Goal: Task Accomplishment & Management: Use online tool/utility

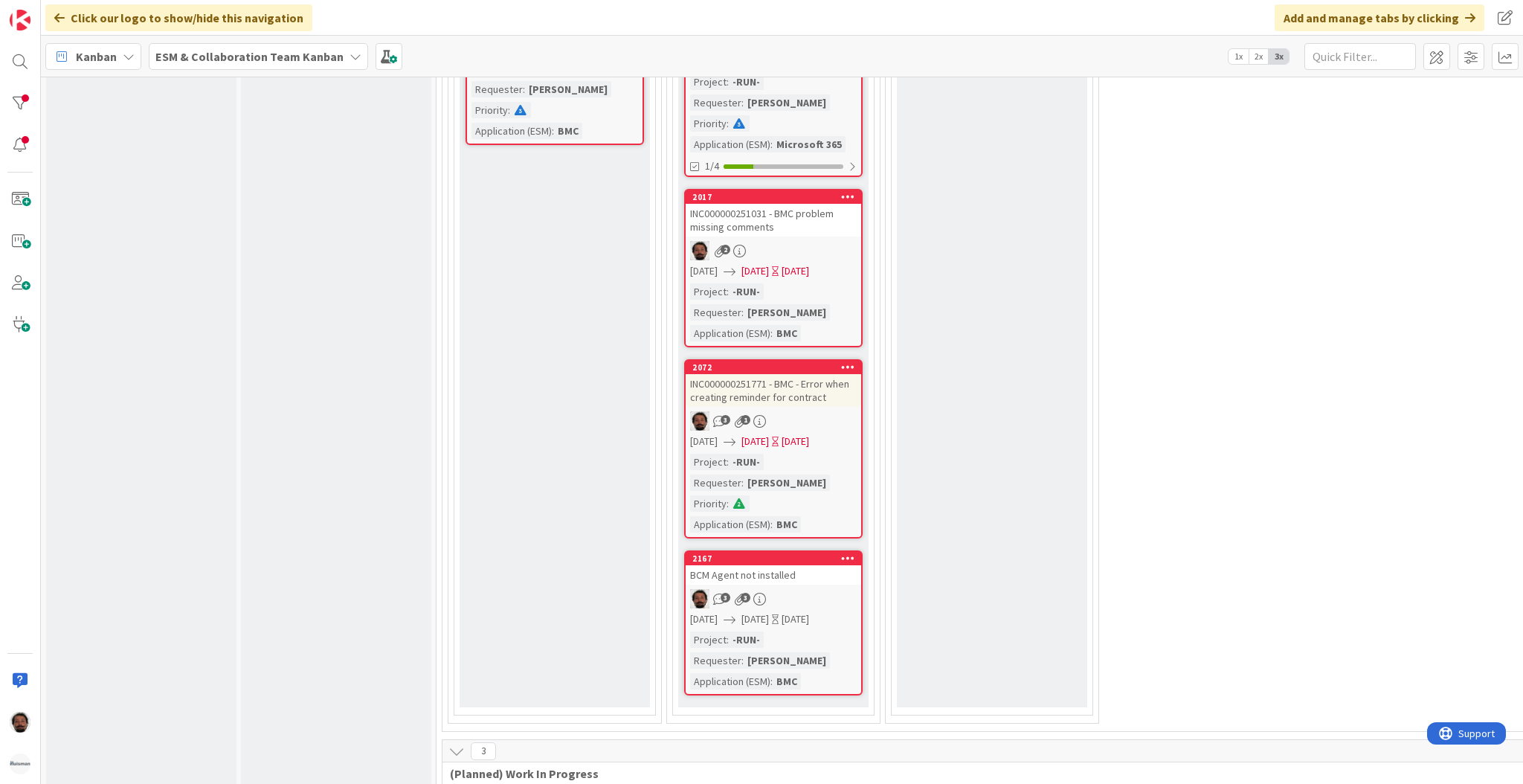
scroll to position [1096, 0]
click at [769, 432] on span "[DATE]" at bounding box center [755, 440] width 27 height 16
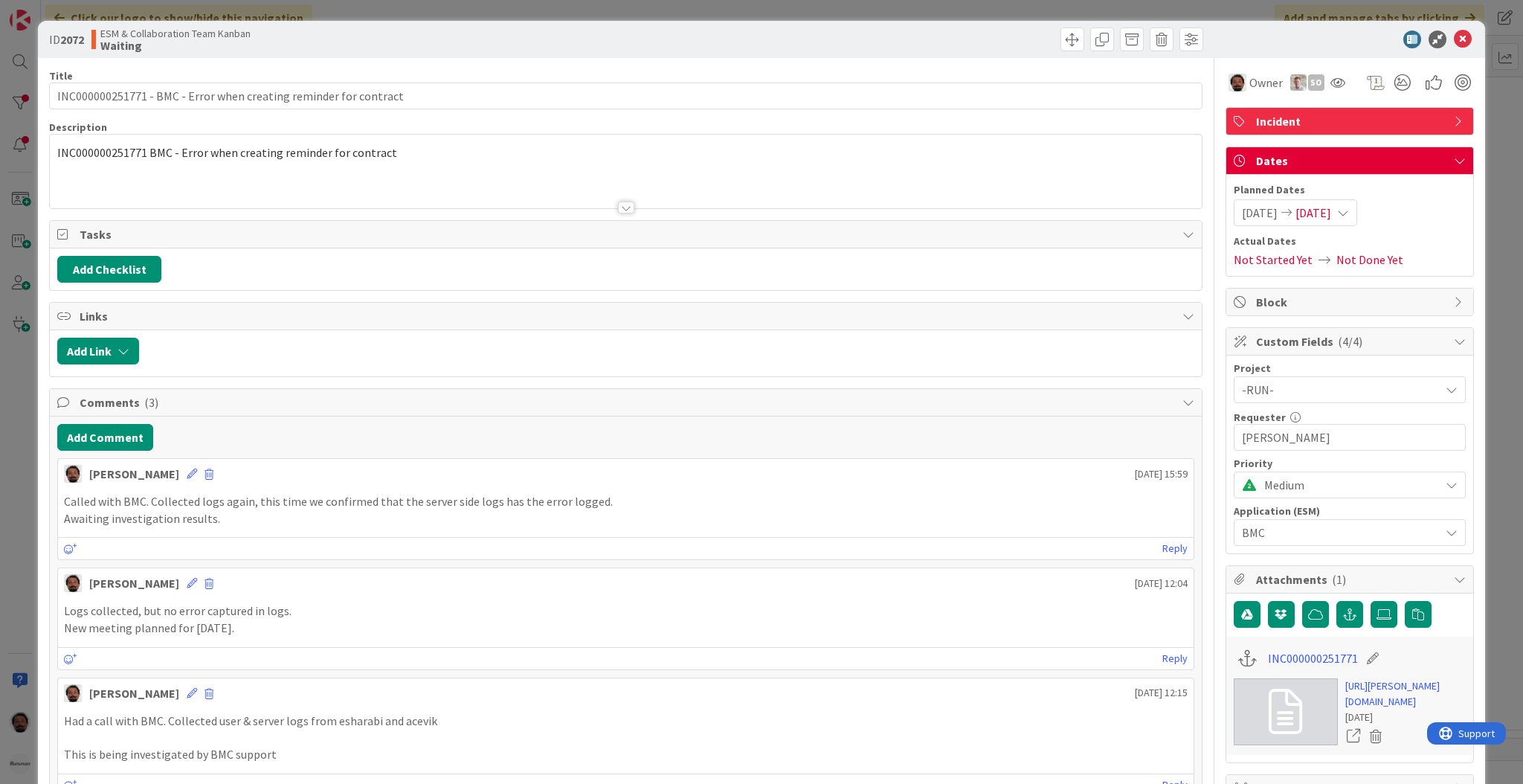
click at [1309, 209] on span "[DATE]" at bounding box center [1313, 212] width 36 height 17
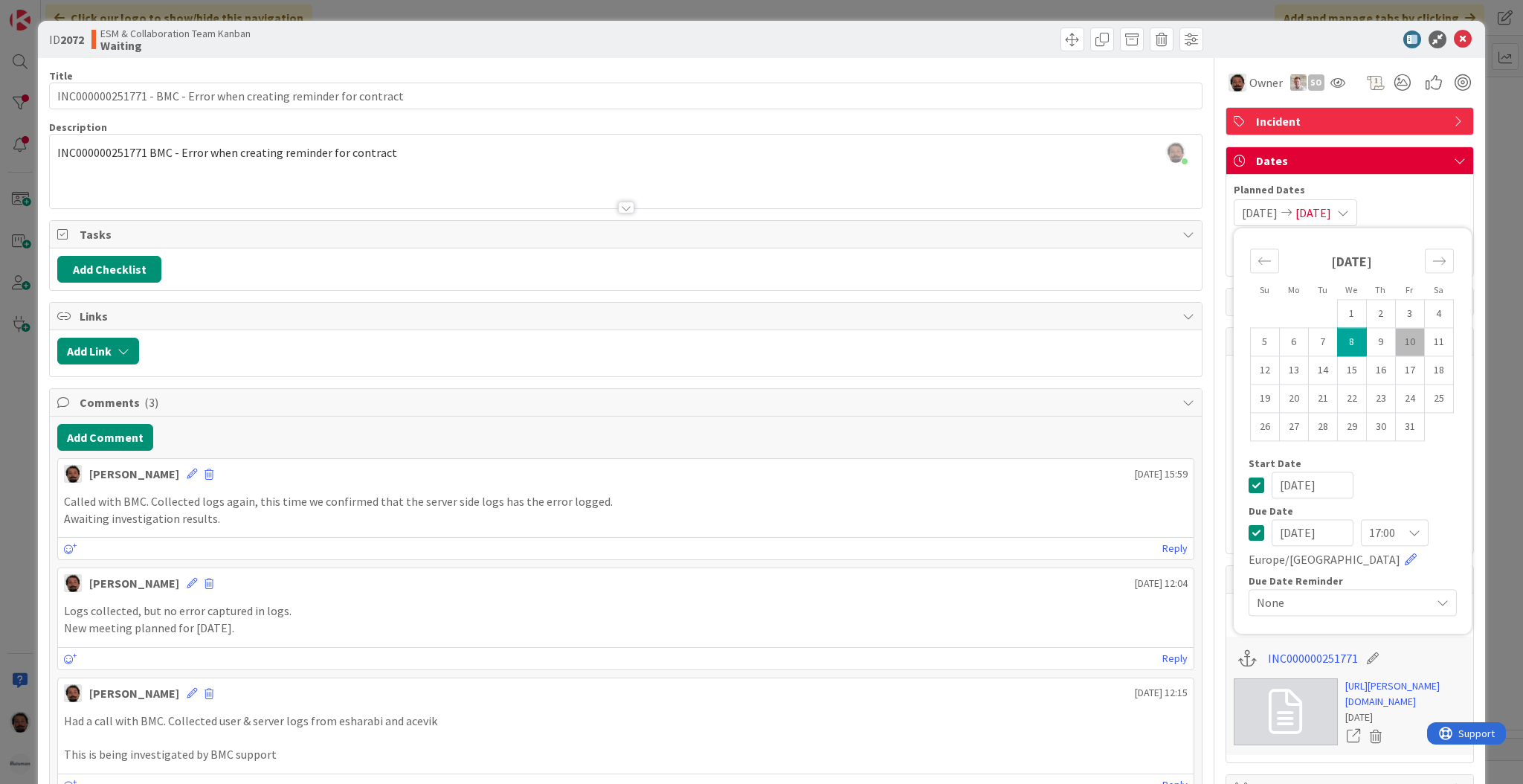
click at [1395, 342] on td "10" at bounding box center [1409, 342] width 29 height 28
type input "[DATE]"
click at [1395, 342] on td "10" at bounding box center [1409, 342] width 29 height 28
type input "[DATE]"
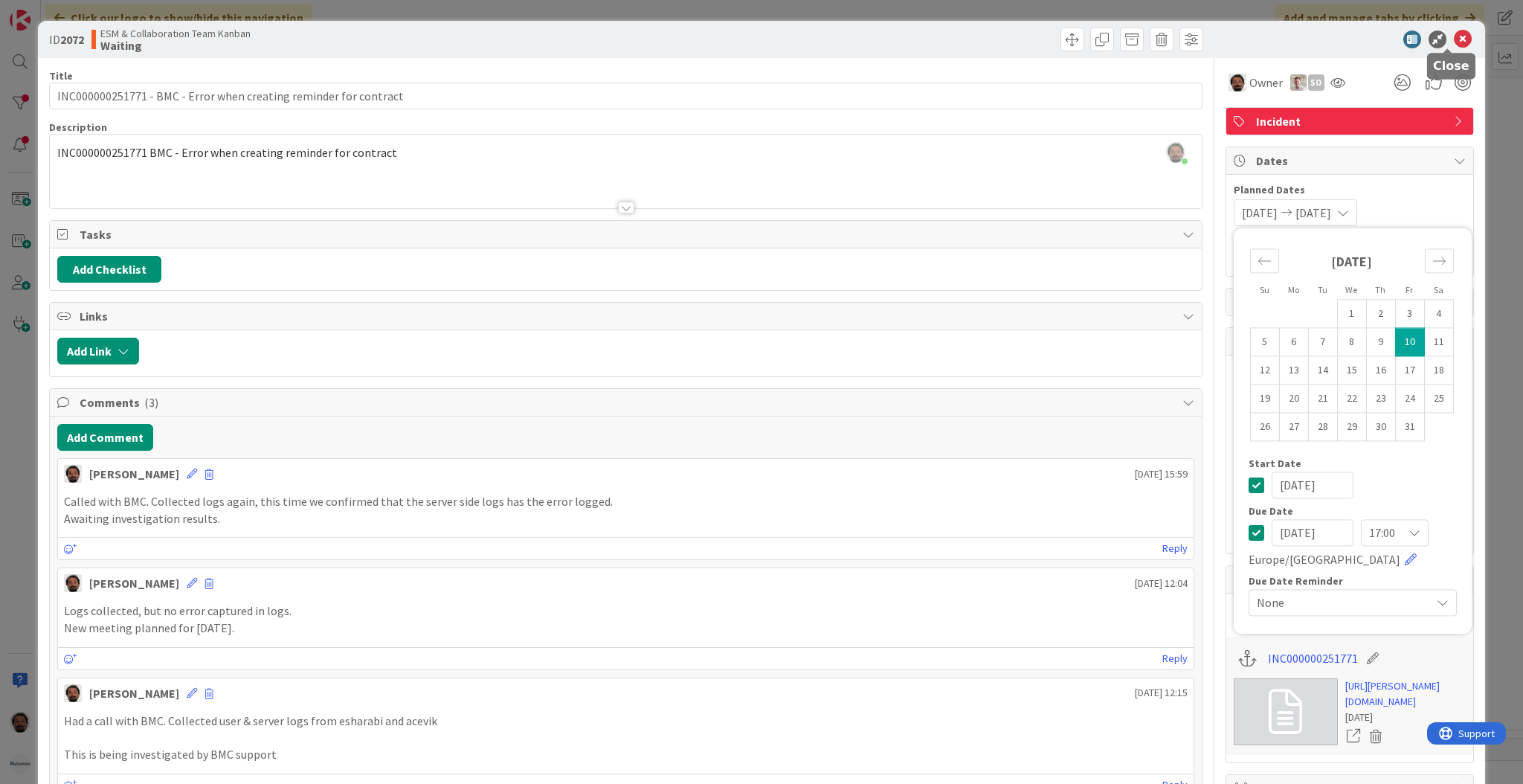
click at [1454, 42] on icon at bounding box center [1463, 39] width 17 height 17
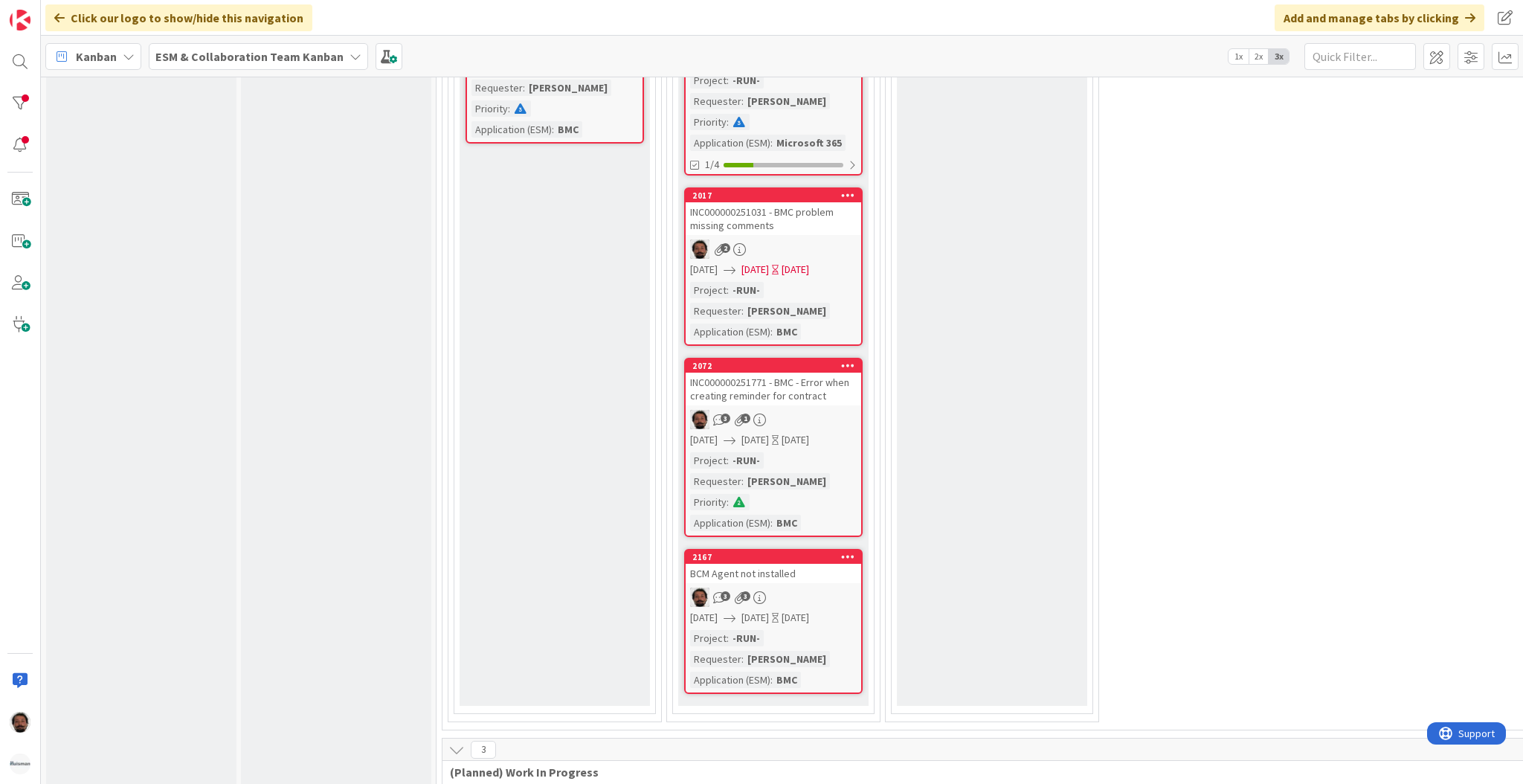
click at [769, 262] on span "[DATE]" at bounding box center [755, 270] width 27 height 16
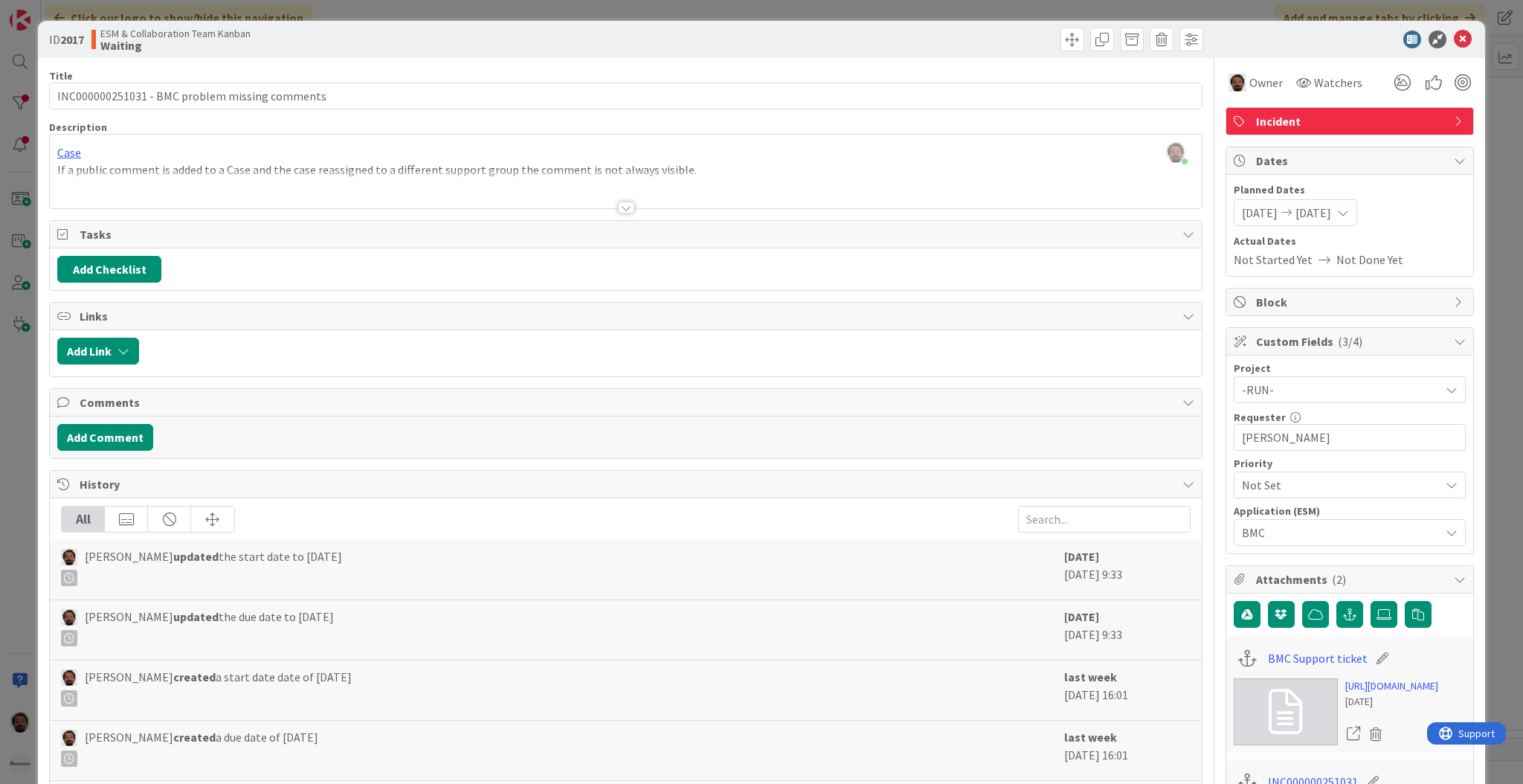
click at [623, 208] on div at bounding box center [626, 208] width 17 height 12
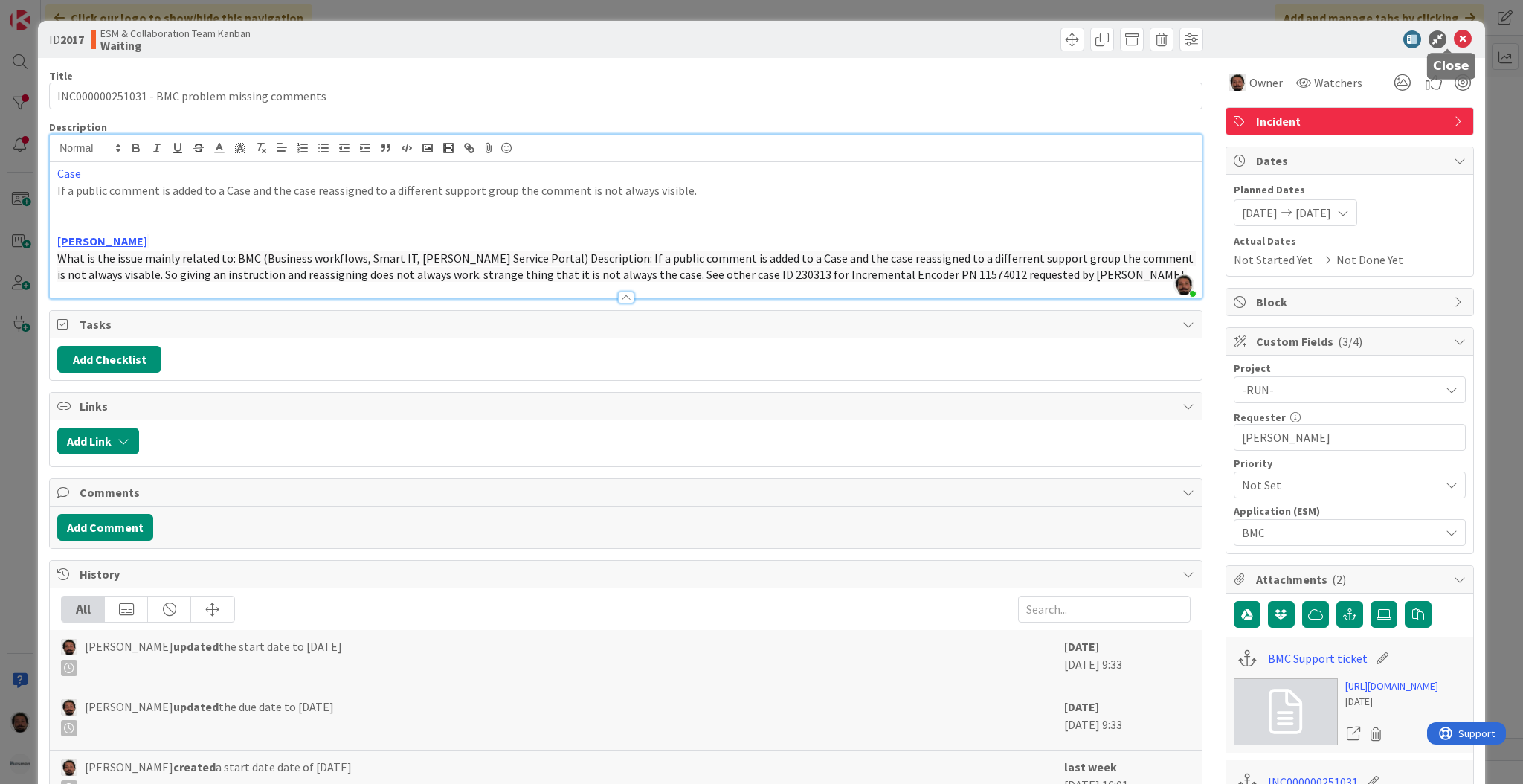
click at [1454, 40] on icon at bounding box center [1463, 39] width 17 height 17
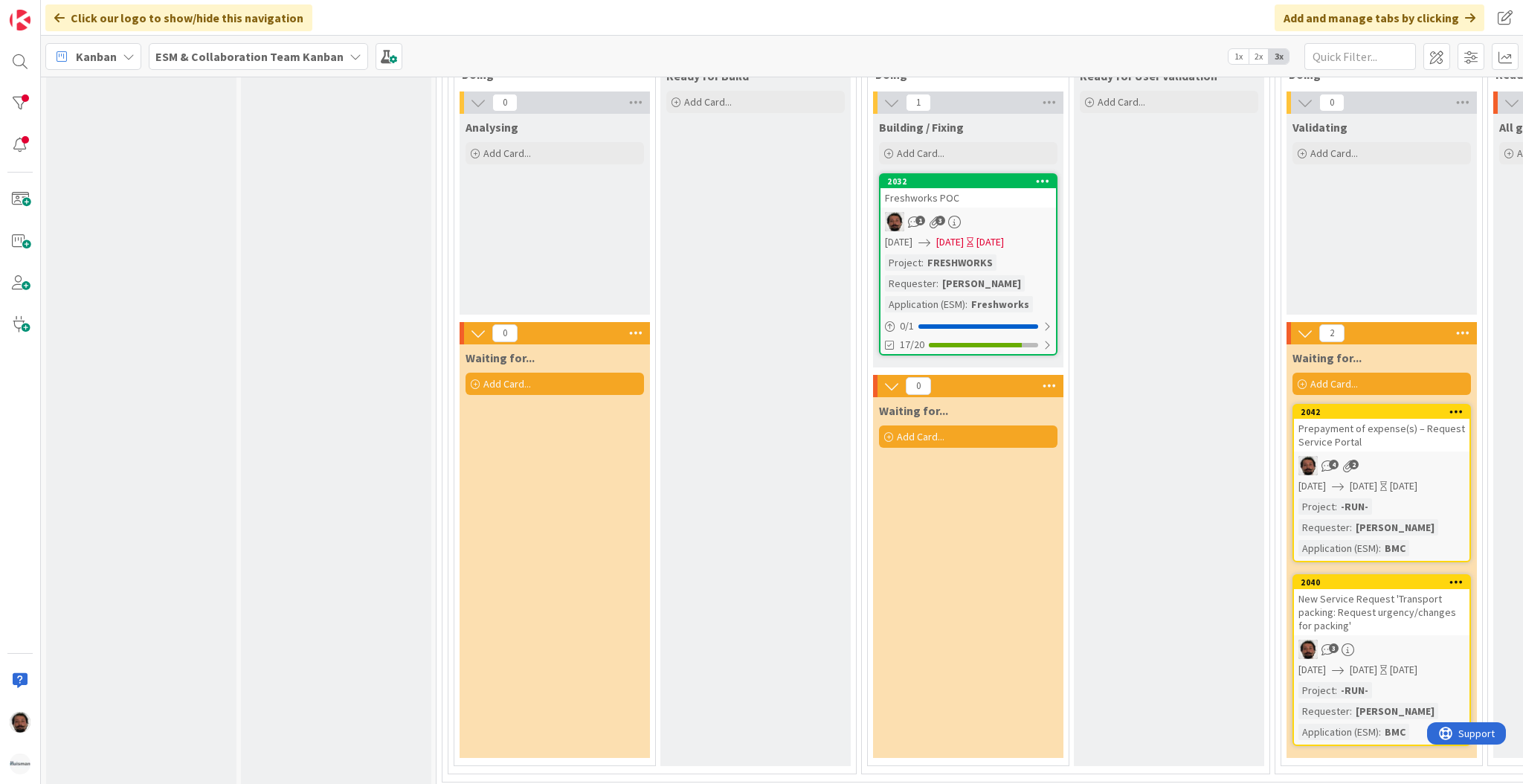
scroll to position [1722, 0]
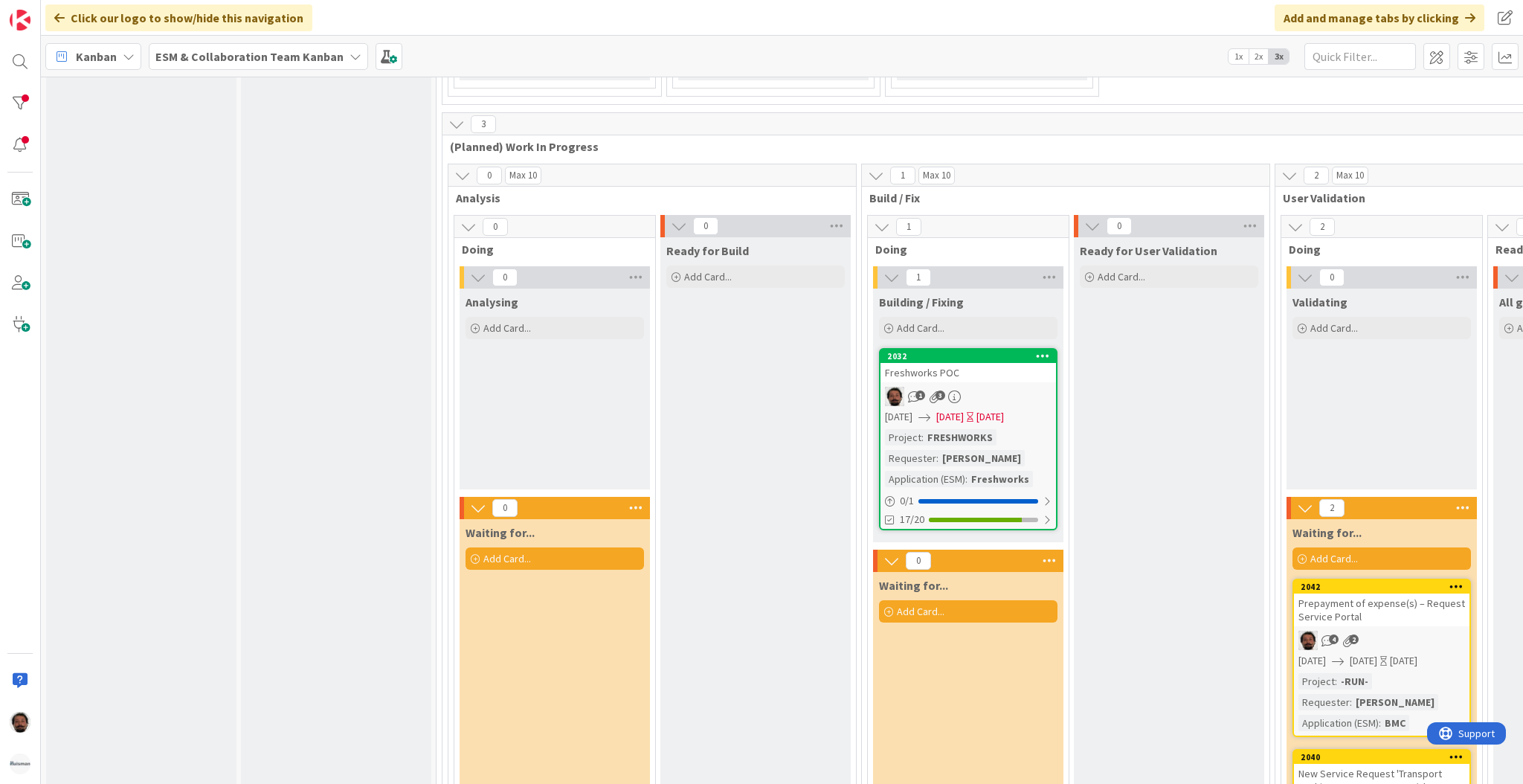
click at [1006, 408] on div "[DATE] [DATE] [DATE]" at bounding box center [971, 416] width 171 height 16
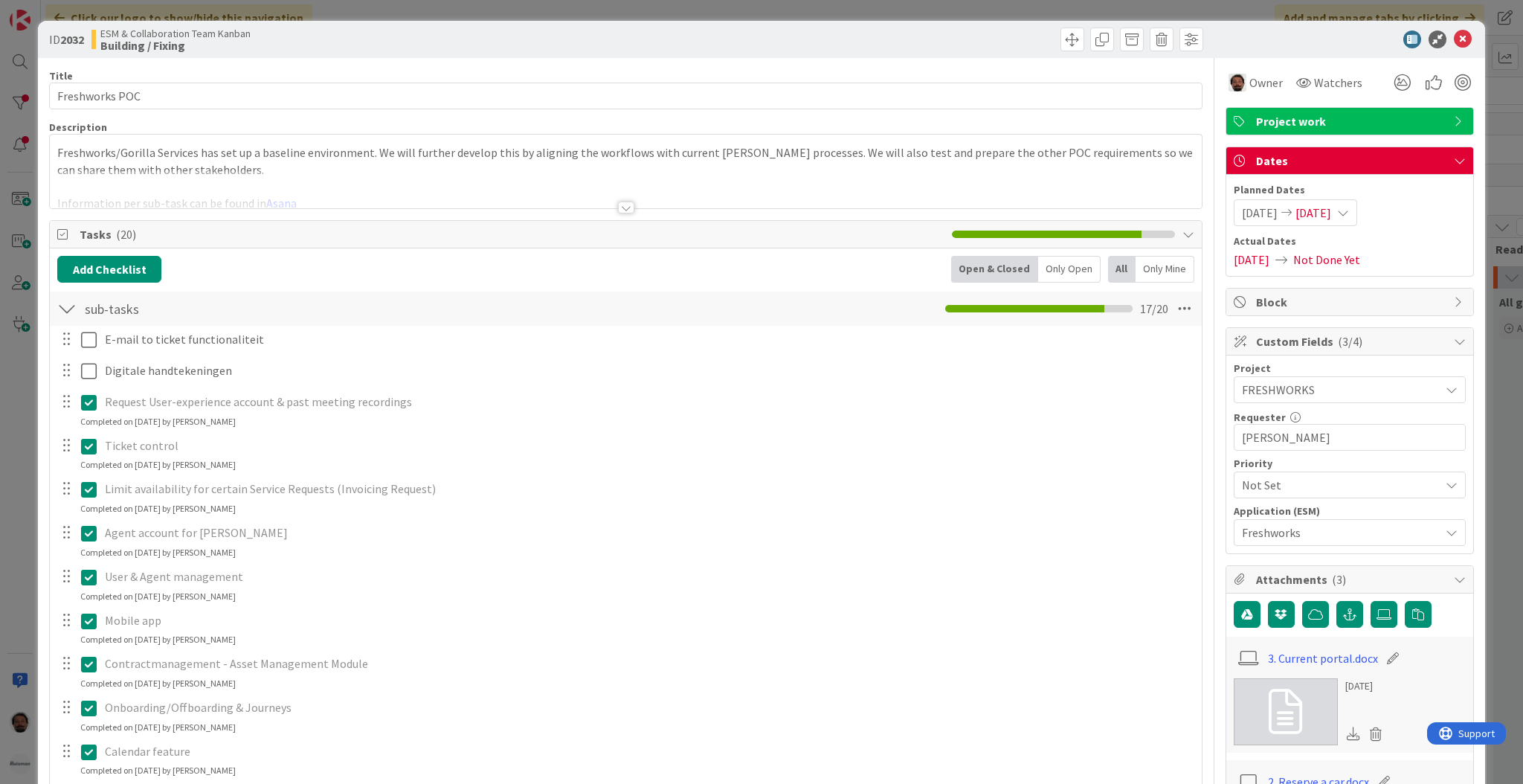
click at [1330, 208] on span "[DATE]" at bounding box center [1313, 212] width 36 height 17
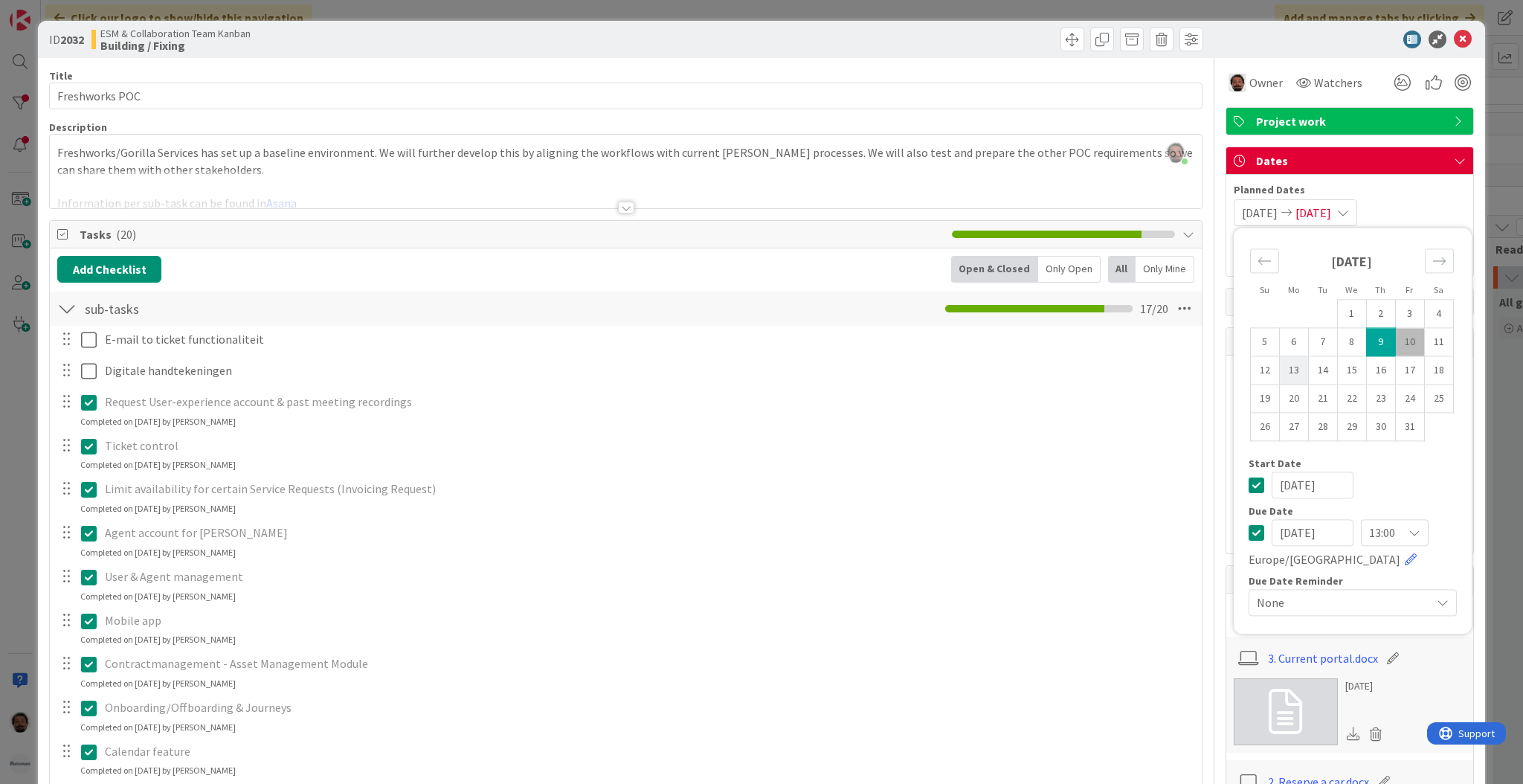
click at [1280, 370] on td "13" at bounding box center [1294, 370] width 29 height 28
type input "[DATE]"
click at [1280, 370] on td "13" at bounding box center [1294, 370] width 29 height 28
type input "[DATE]"
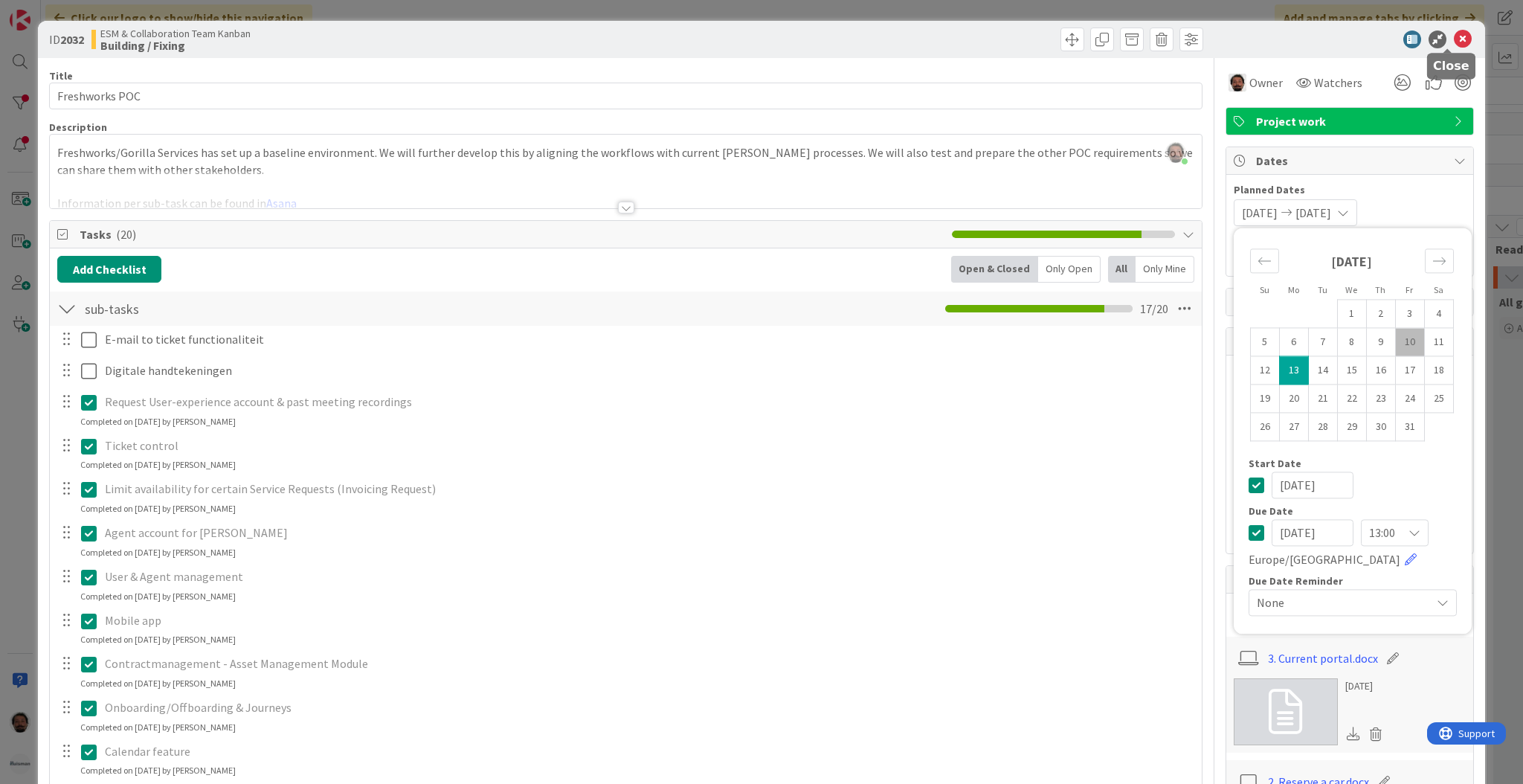
click at [1454, 43] on icon at bounding box center [1463, 39] width 17 height 17
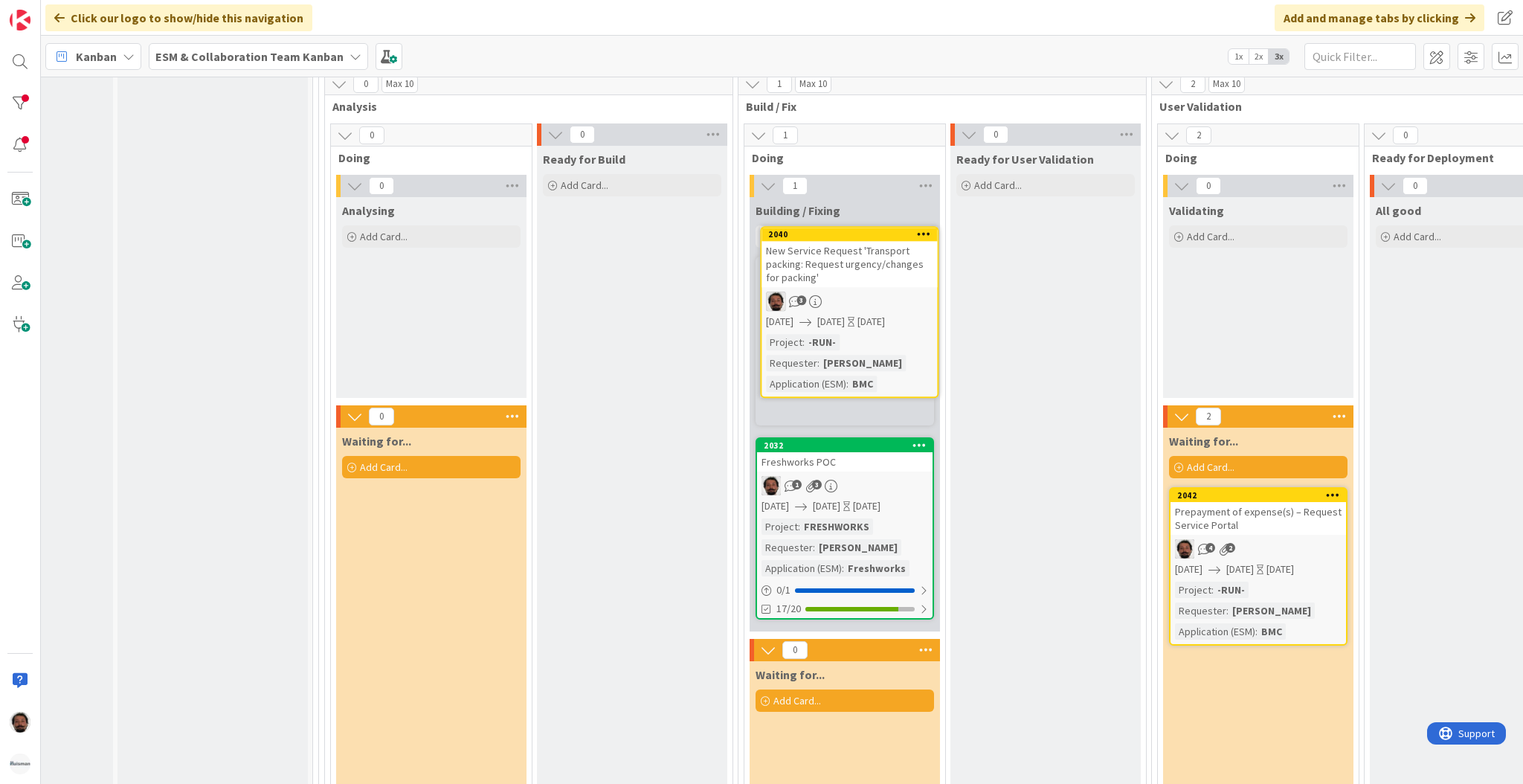
scroll to position [1807, 123]
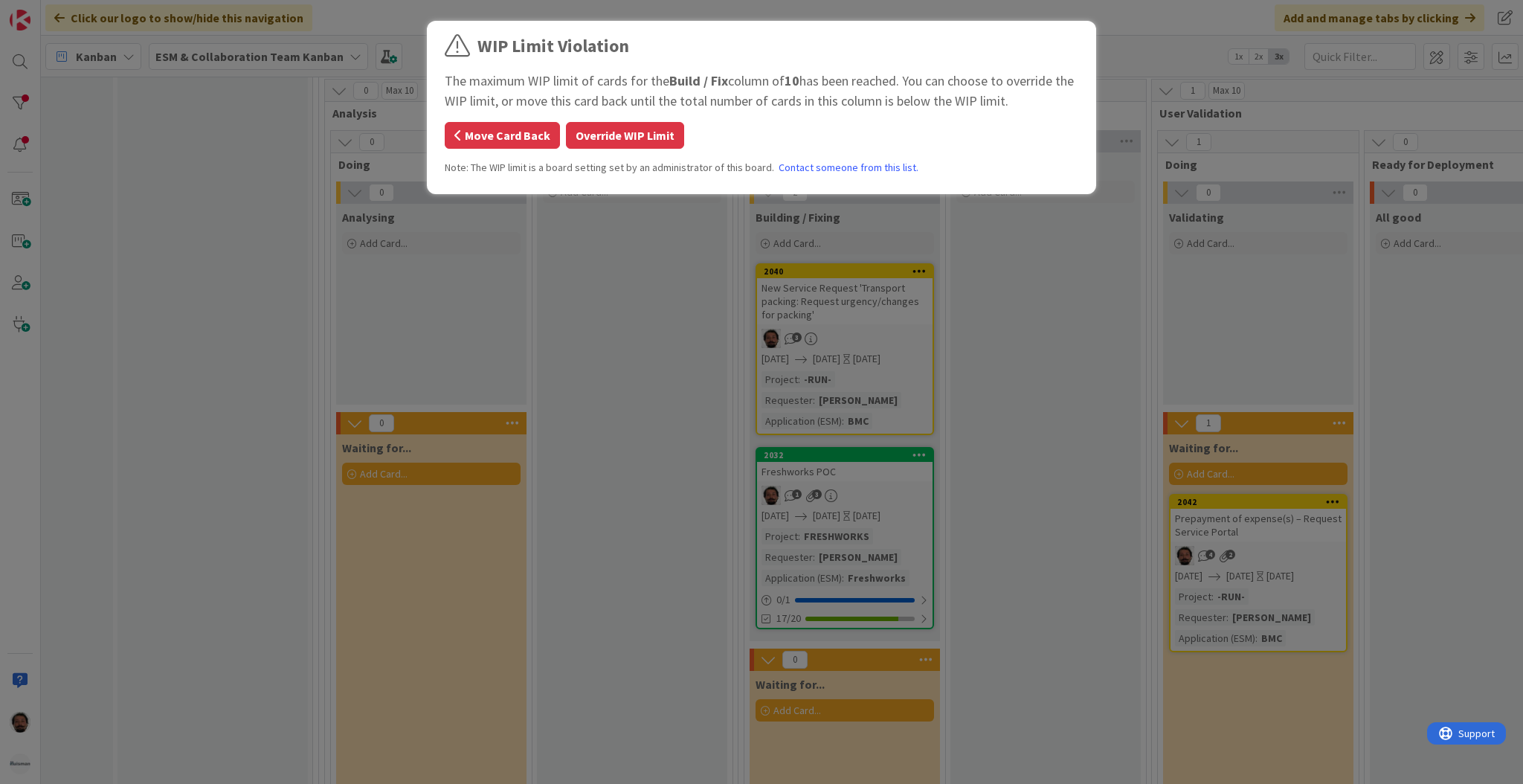
click at [520, 134] on button "Move Card Back" at bounding box center [502, 136] width 116 height 27
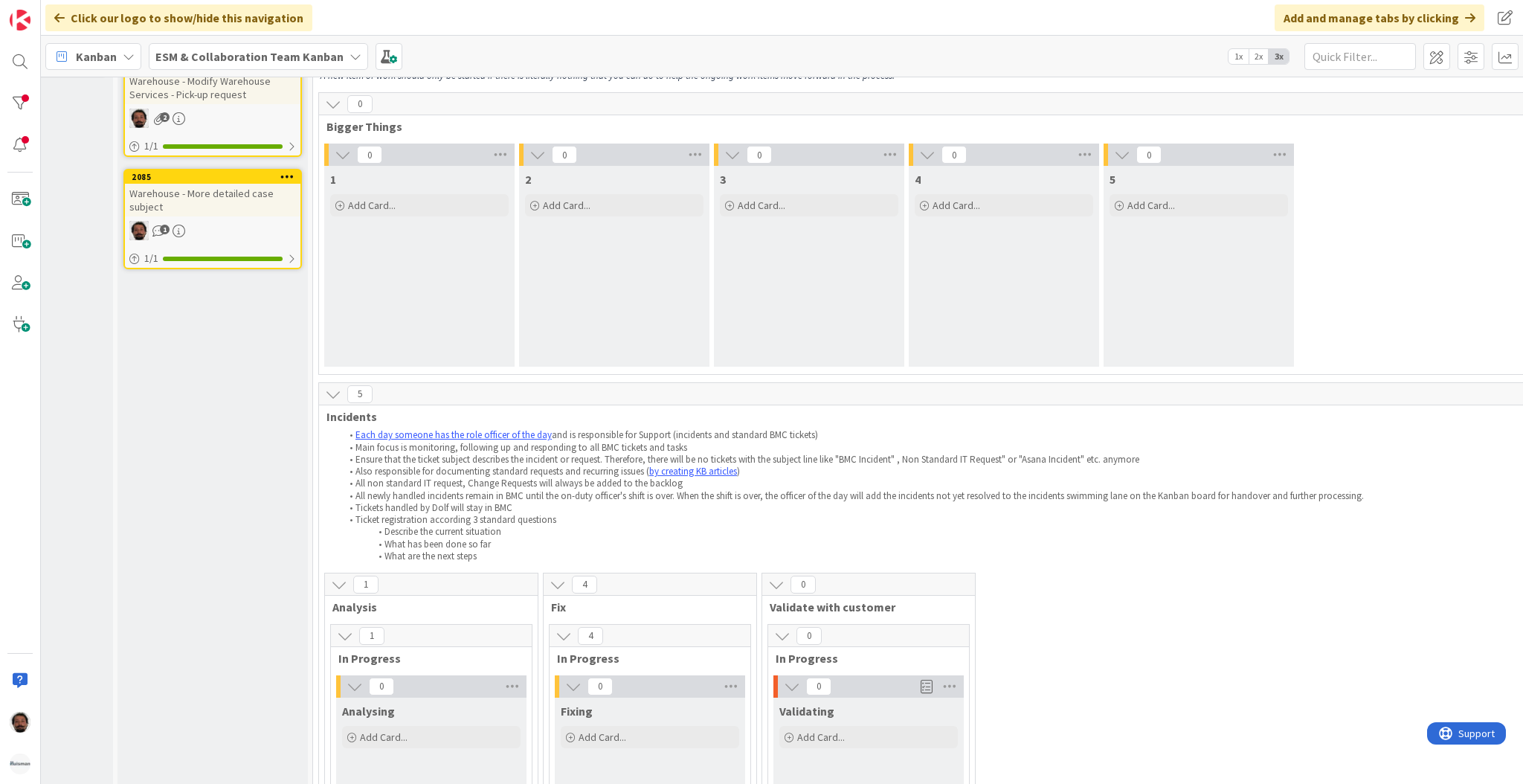
scroll to position [22, 123]
